Goal: Navigation & Orientation: Find specific page/section

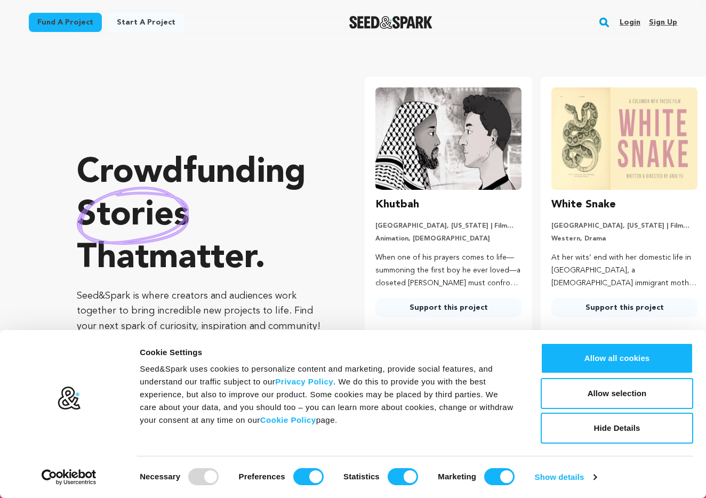
click at [634, 21] on link "Login" at bounding box center [630, 22] width 21 height 17
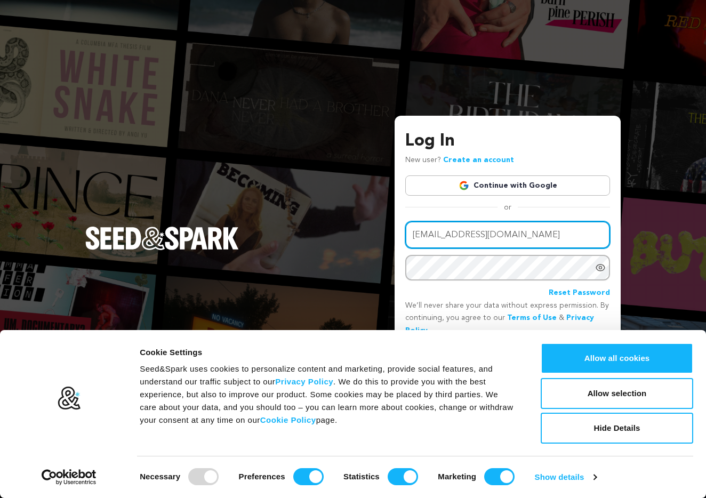
type input "[EMAIL_ADDRESS][DOMAIN_NAME]"
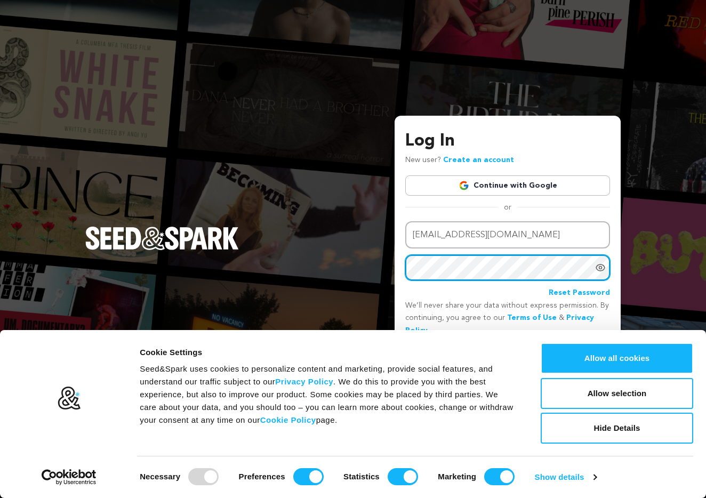
click at [591, 354] on button "Login" at bounding box center [591, 355] width 38 height 19
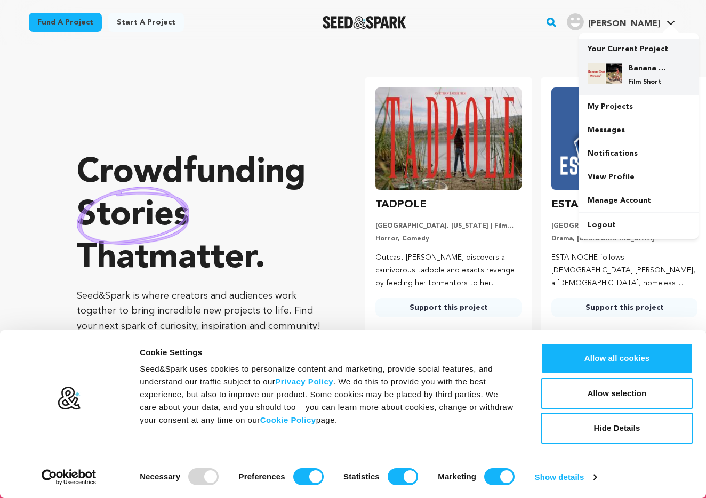
click at [636, 59] on div "Banana Seat Dreams Film Short" at bounding box center [639, 74] width 102 height 41
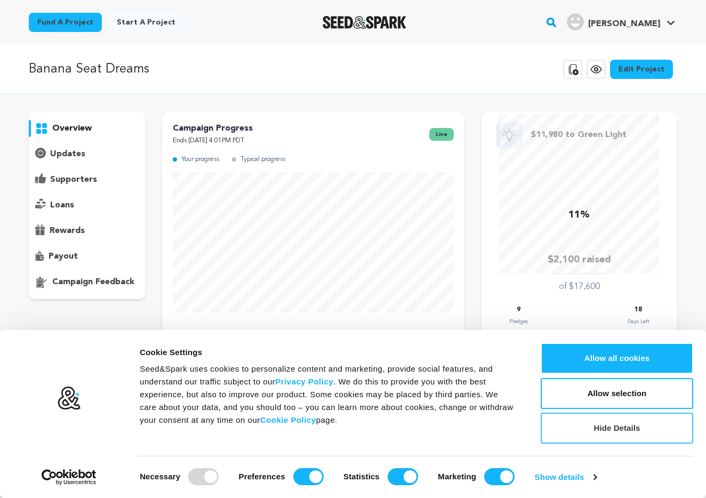
click at [633, 431] on button "Hide Details" at bounding box center [617, 428] width 153 height 31
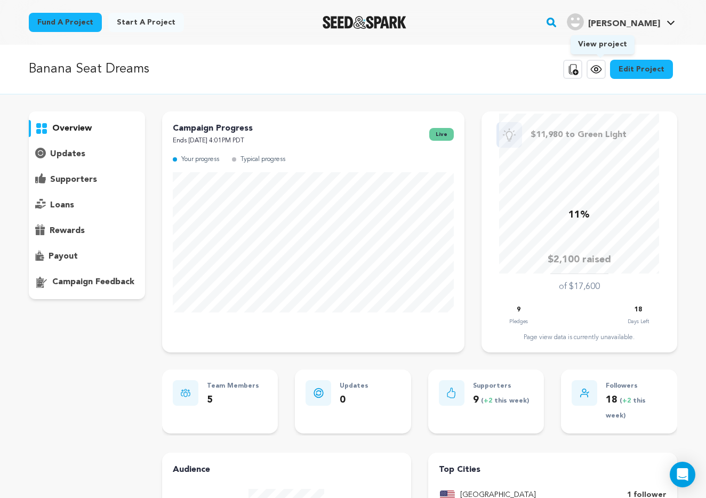
click at [598, 68] on icon at bounding box center [596, 69] width 13 height 13
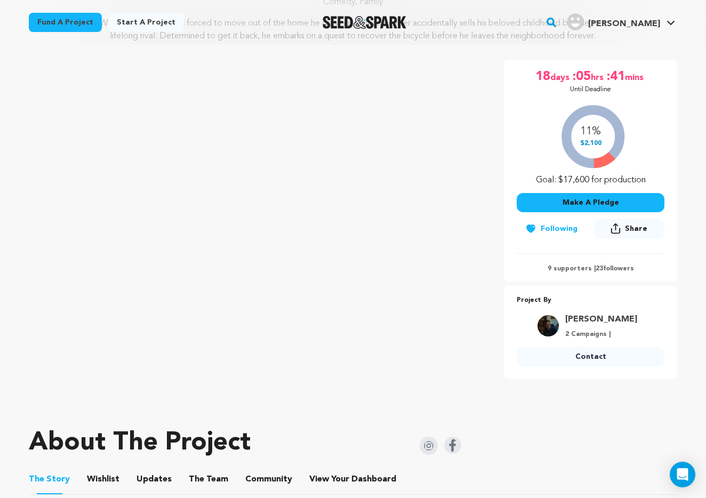
scroll to position [95, 0]
